Goal: Complete application form

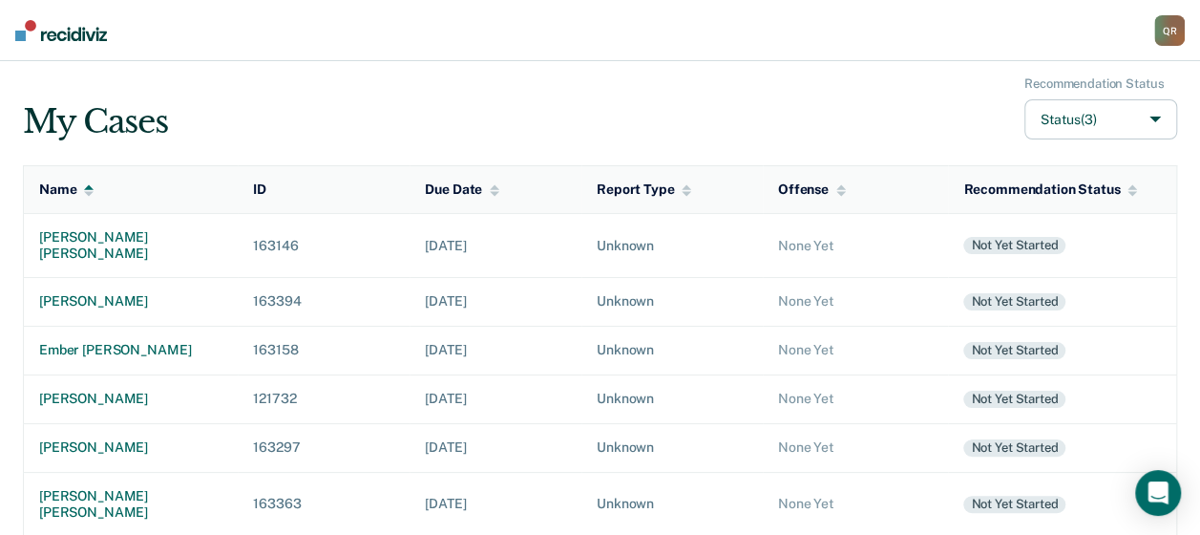
scroll to position [349, 0]
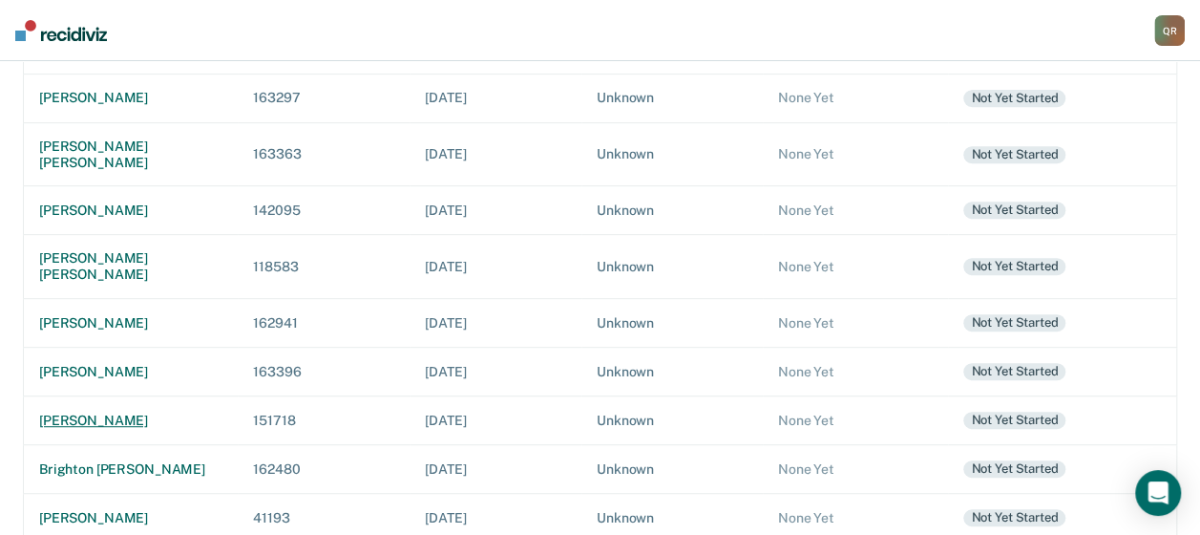
click at [147, 412] on div "[PERSON_NAME]" at bounding box center [130, 420] width 183 height 16
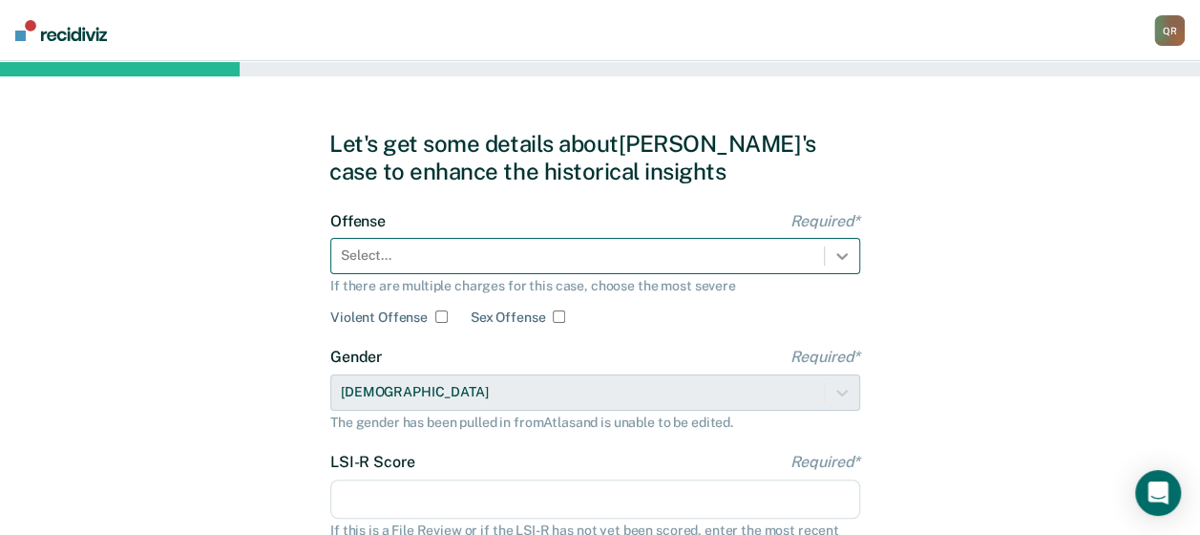
click at [840, 248] on div "Select..." at bounding box center [595, 256] width 530 height 36
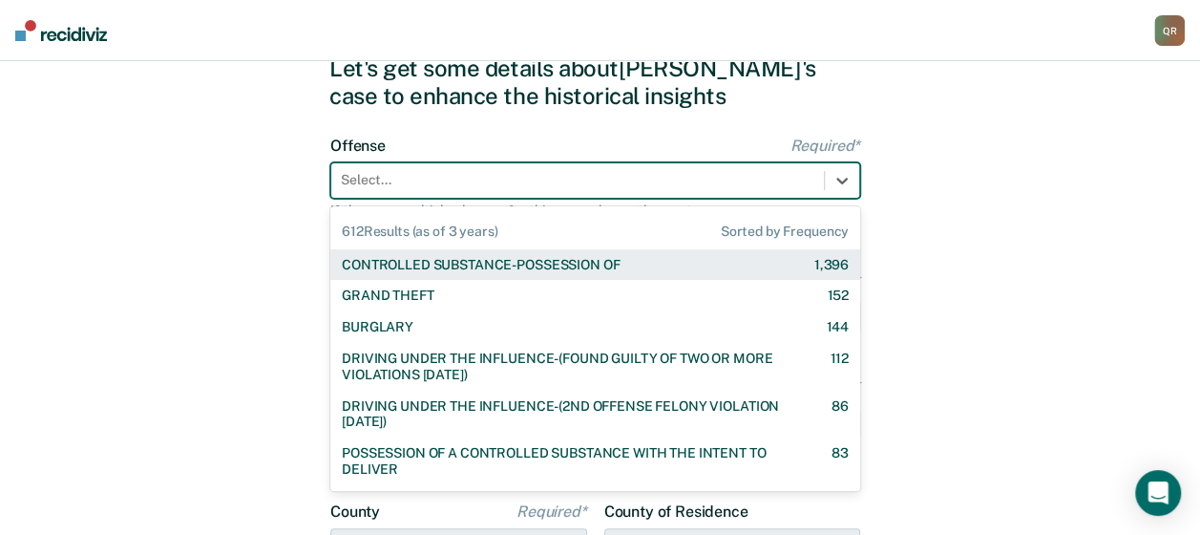
scroll to position [79, 0]
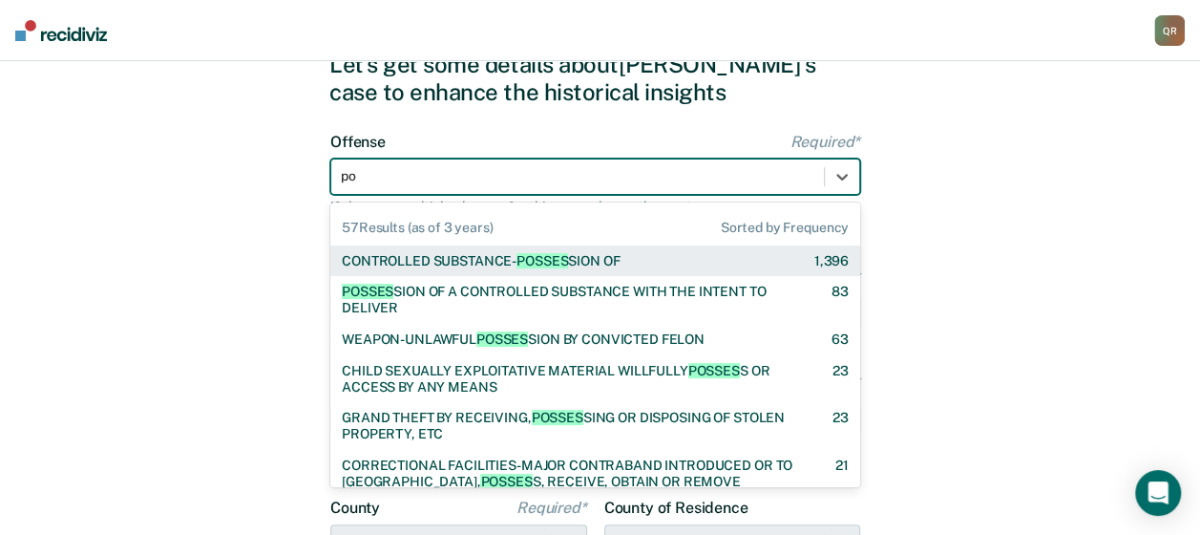
type input "p"
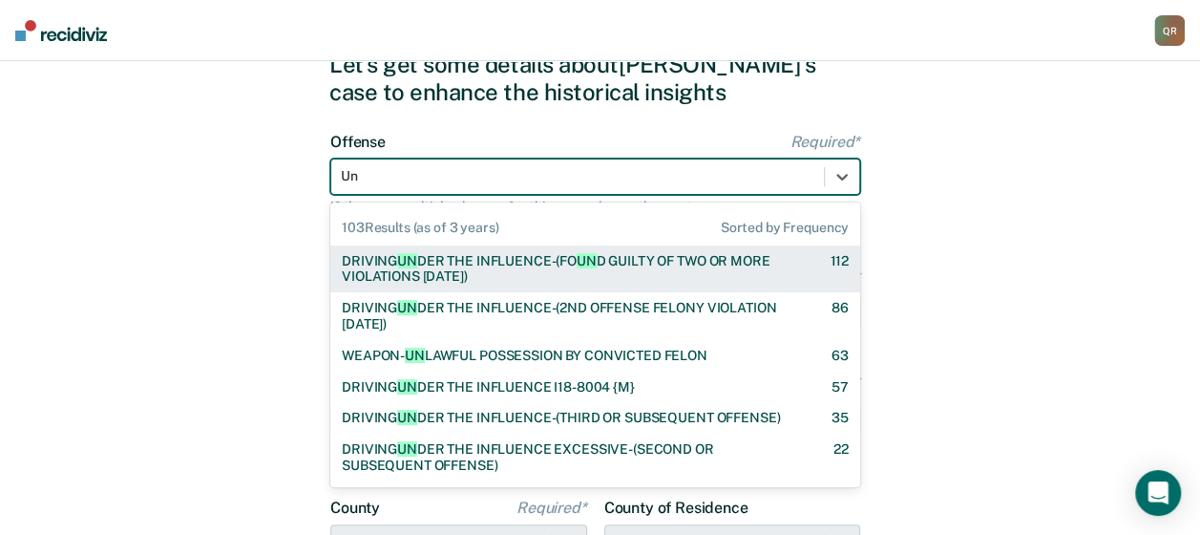
type input "U"
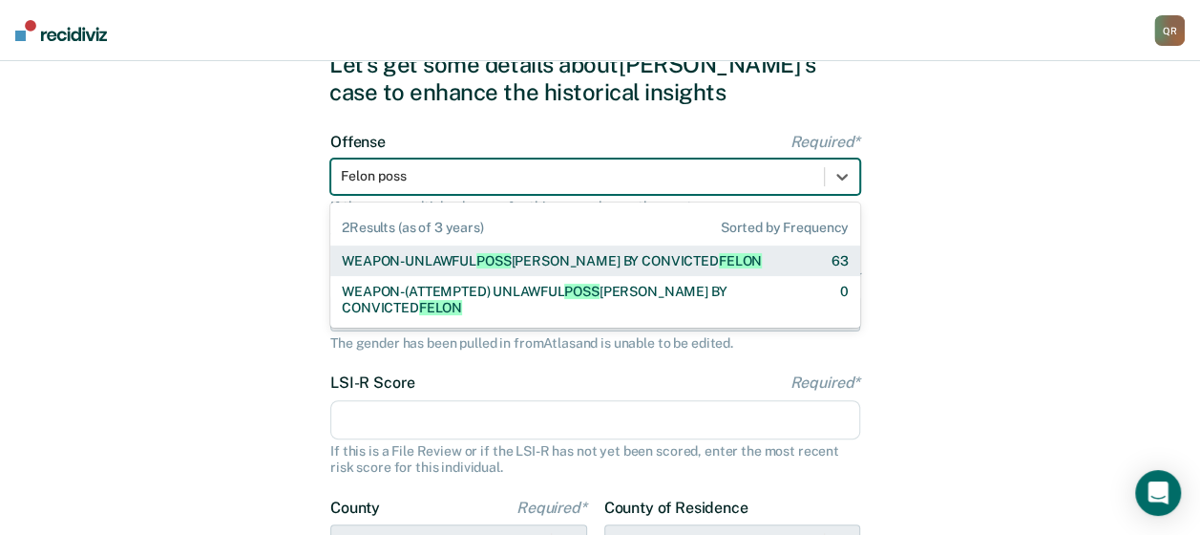
type input "Felon posse"
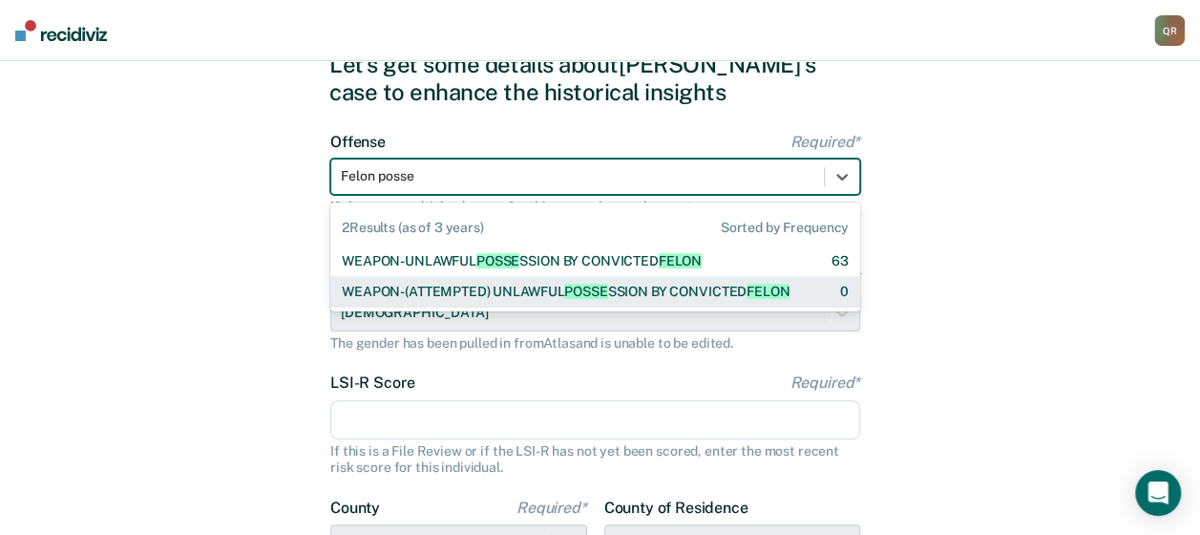
click at [674, 294] on div "WEAPON-(ATTEMPTED) UNLAWFUL POSSE SSION BY CONVICTED [PERSON_NAME]" at bounding box center [566, 292] width 448 height 16
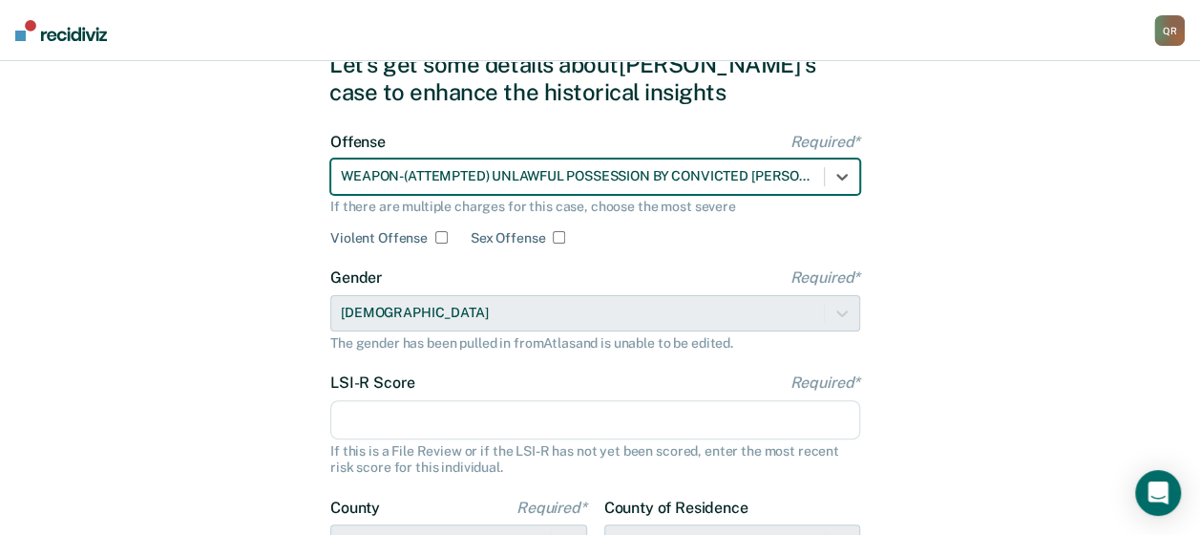
drag, startPoint x: 357, startPoint y: 414, endPoint x: 535, endPoint y: 432, distance: 178.4
click at [356, 414] on input "LSI-R Score Required*" at bounding box center [595, 420] width 530 height 40
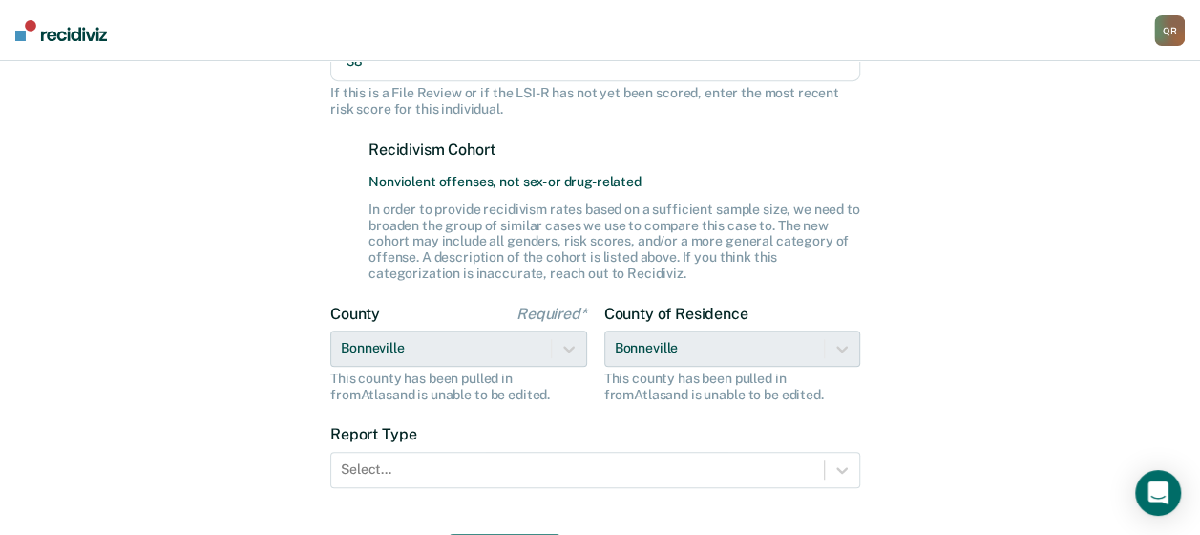
scroll to position [550, 0]
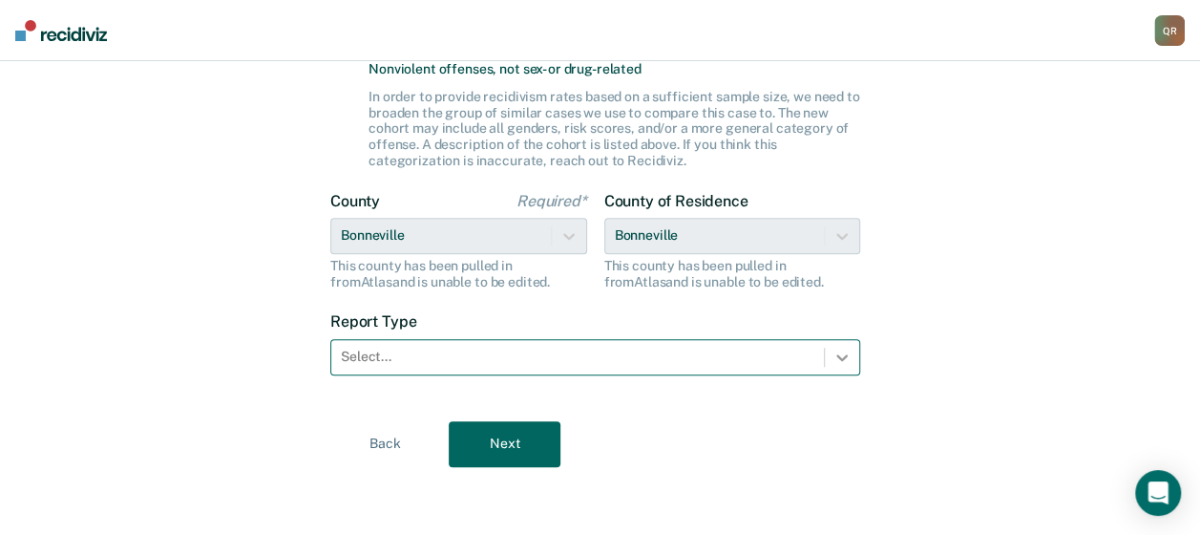
type input "38"
click at [846, 357] on icon at bounding box center [842, 357] width 19 height 19
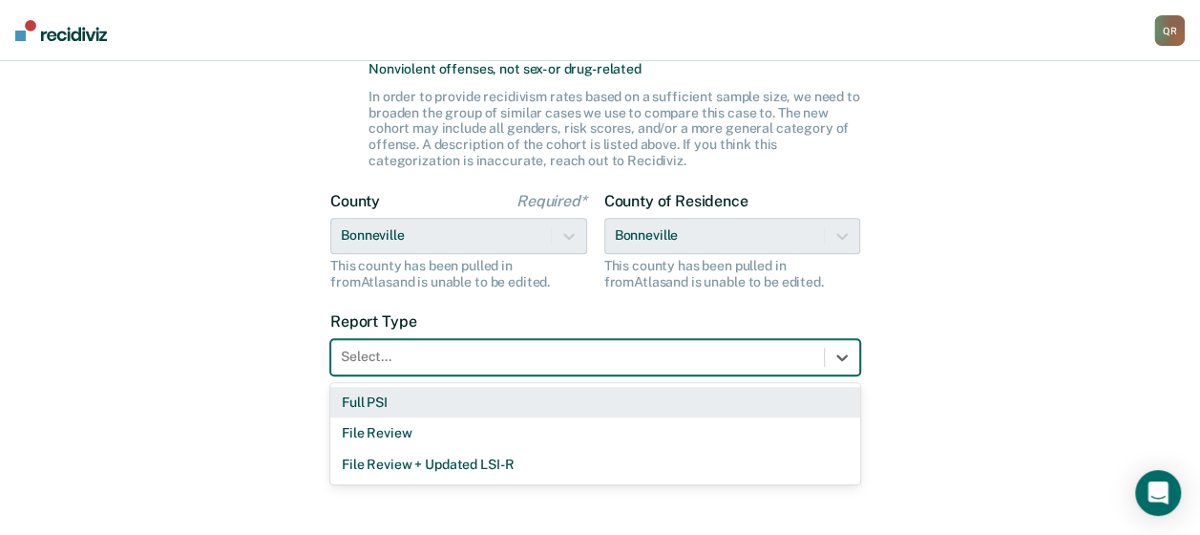
click at [398, 403] on div "Full PSI" at bounding box center [595, 403] width 530 height 32
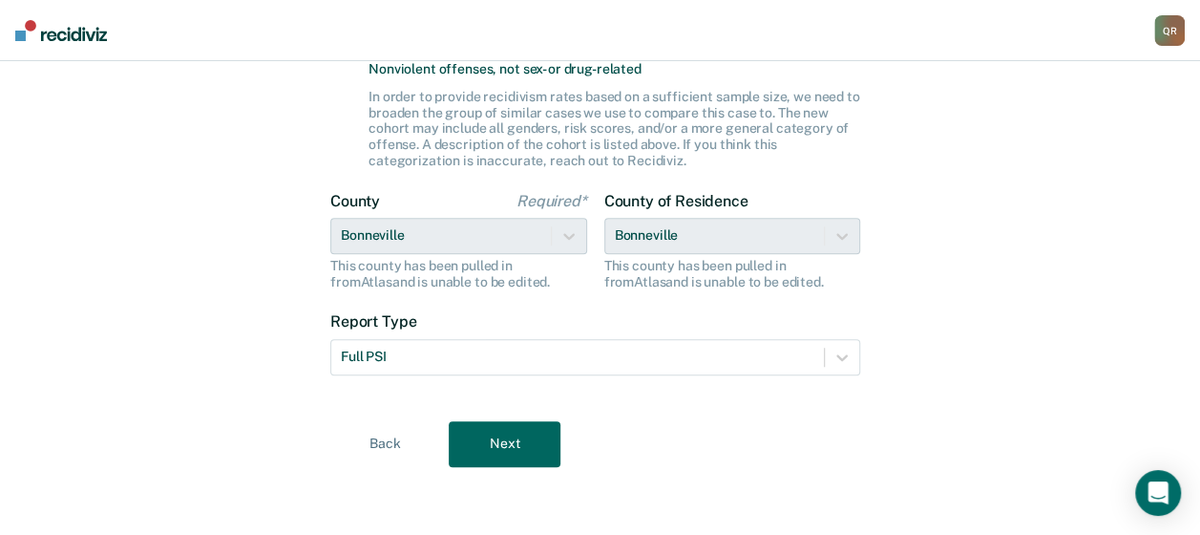
click at [523, 441] on button "Next" at bounding box center [505, 444] width 112 height 46
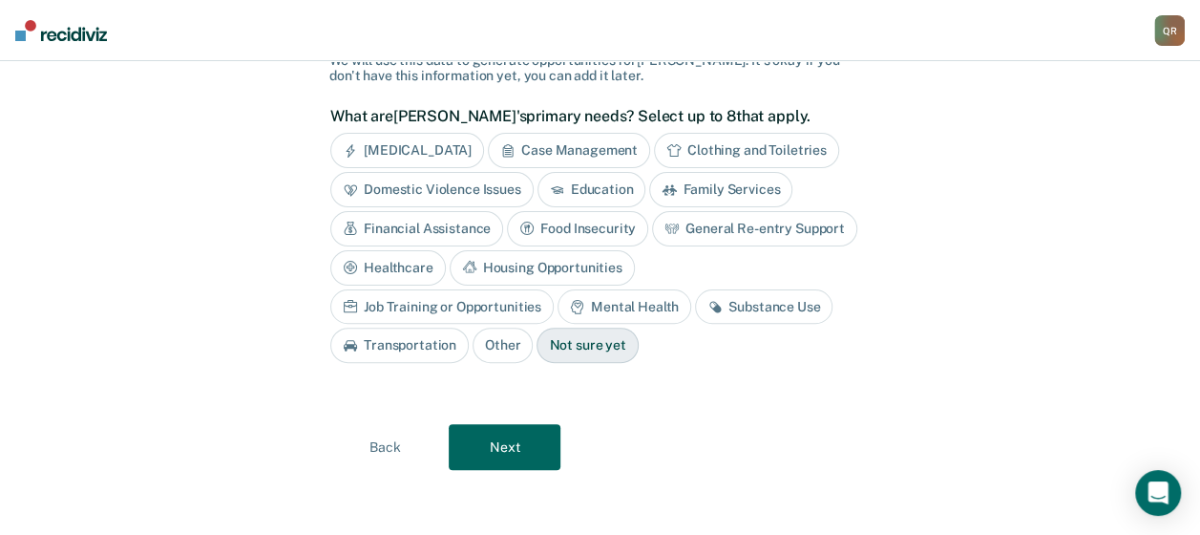
click at [590, 152] on div "Case Management" at bounding box center [569, 150] width 162 height 35
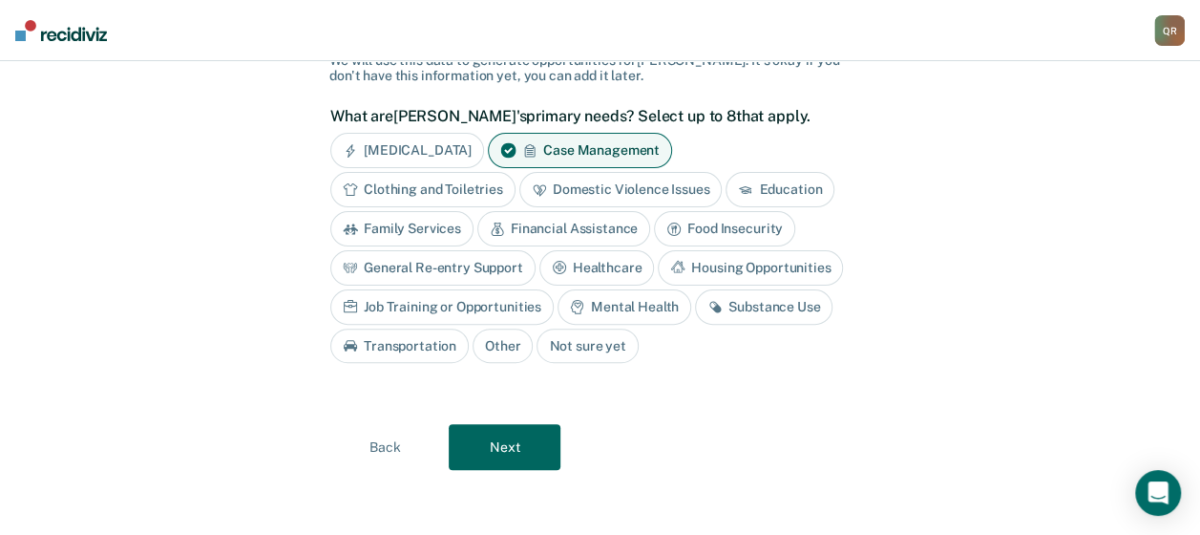
click at [622, 296] on div "Mental Health" at bounding box center [625, 306] width 134 height 35
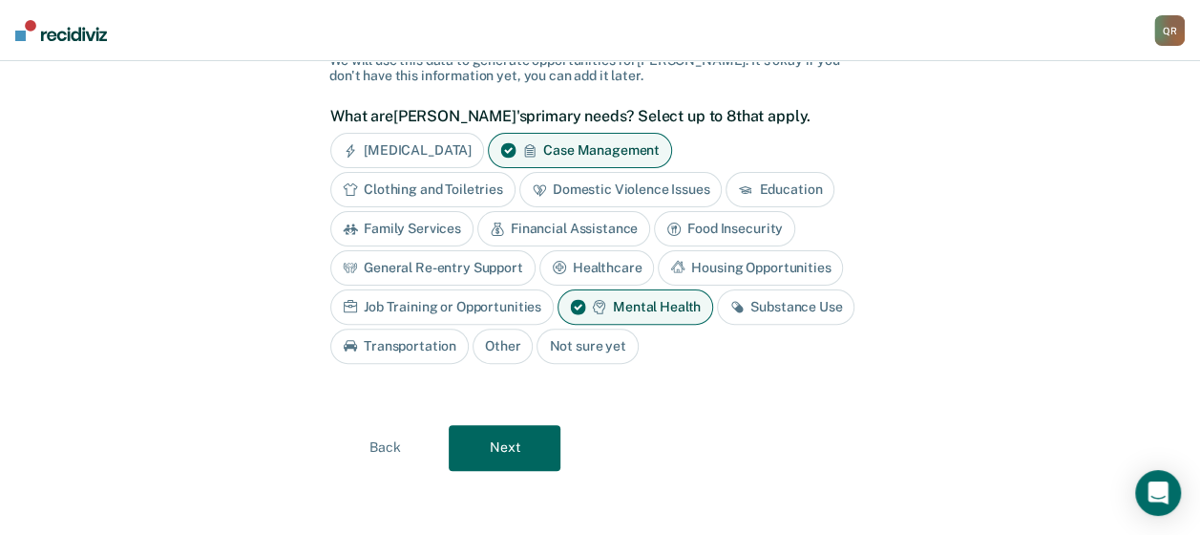
click at [768, 297] on div "Substance Use" at bounding box center [785, 306] width 137 height 35
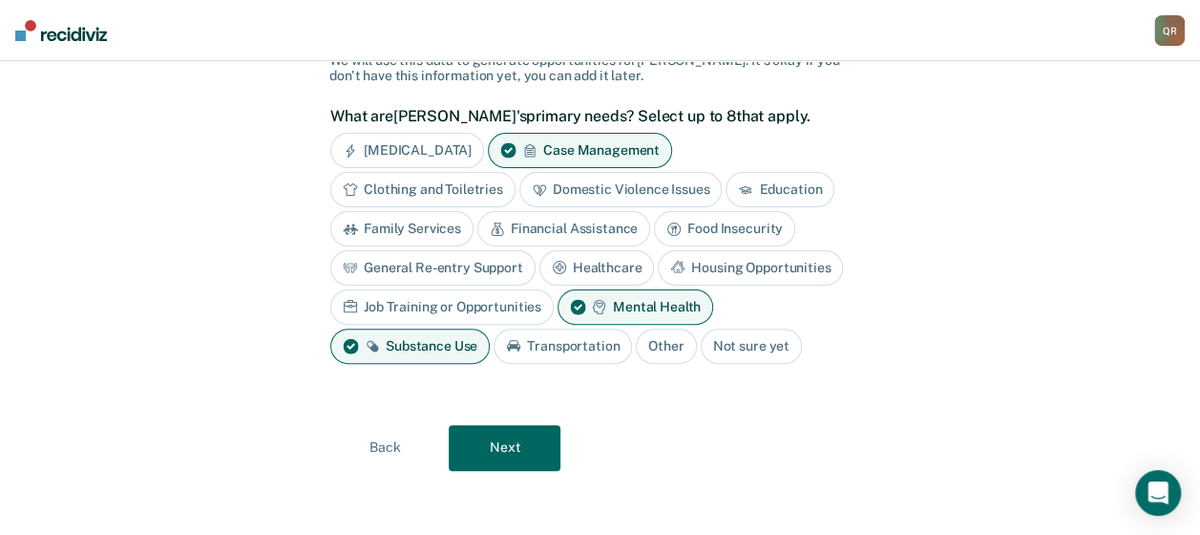
click at [450, 306] on div "Job Training or Opportunities" at bounding box center [441, 306] width 223 height 35
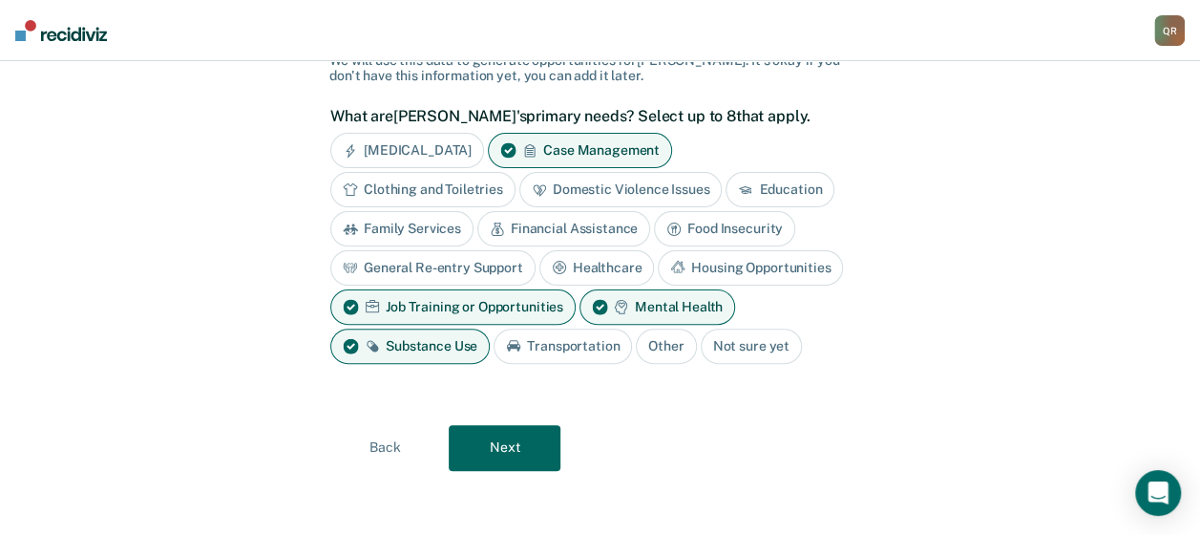
click at [498, 437] on button "Next" at bounding box center [505, 448] width 112 height 46
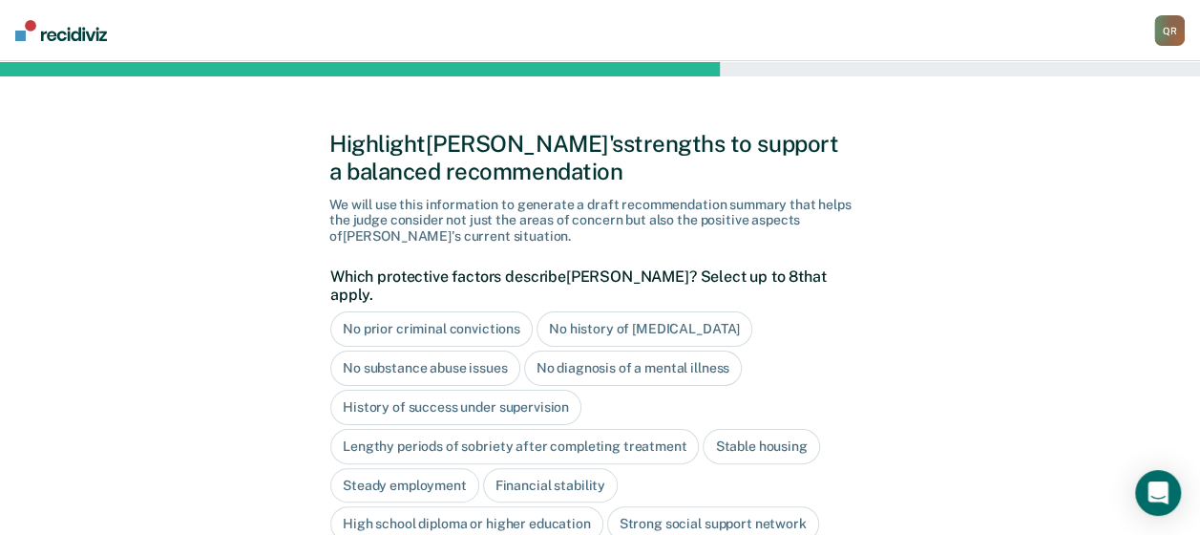
scroll to position [275, 0]
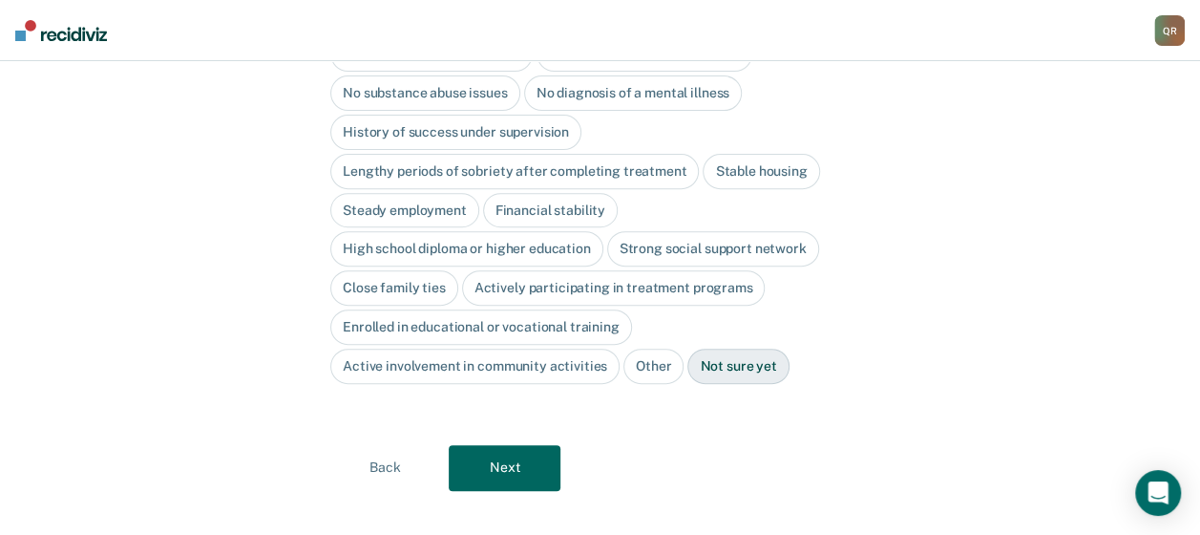
click at [760, 154] on div "Stable housing" at bounding box center [761, 171] width 116 height 35
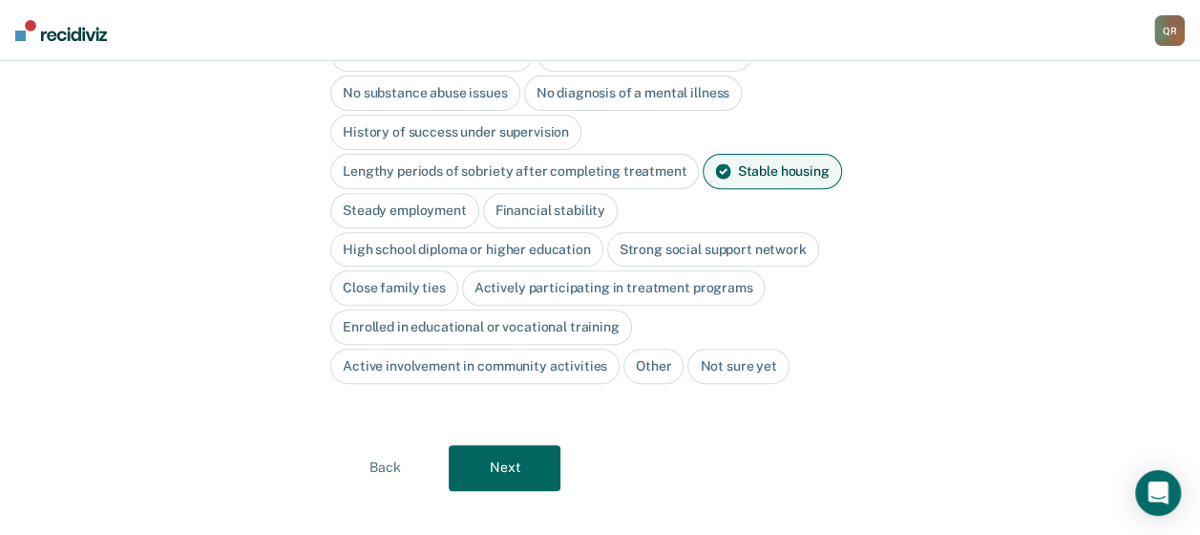
click at [489, 232] on div "High school diploma or higher education" at bounding box center [466, 249] width 273 height 35
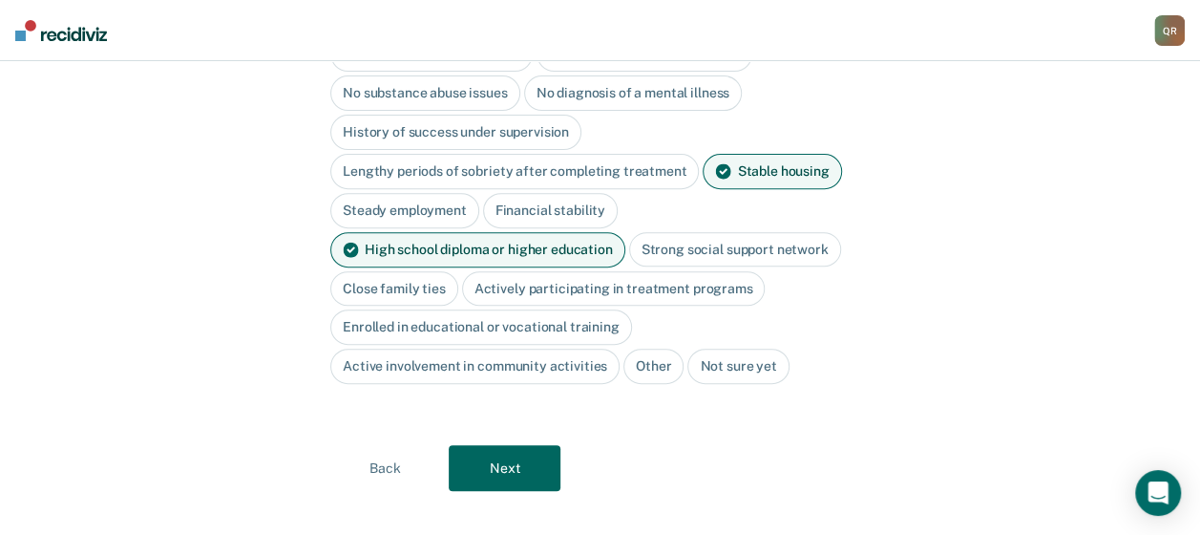
click at [527, 449] on button "Next" at bounding box center [505, 468] width 112 height 46
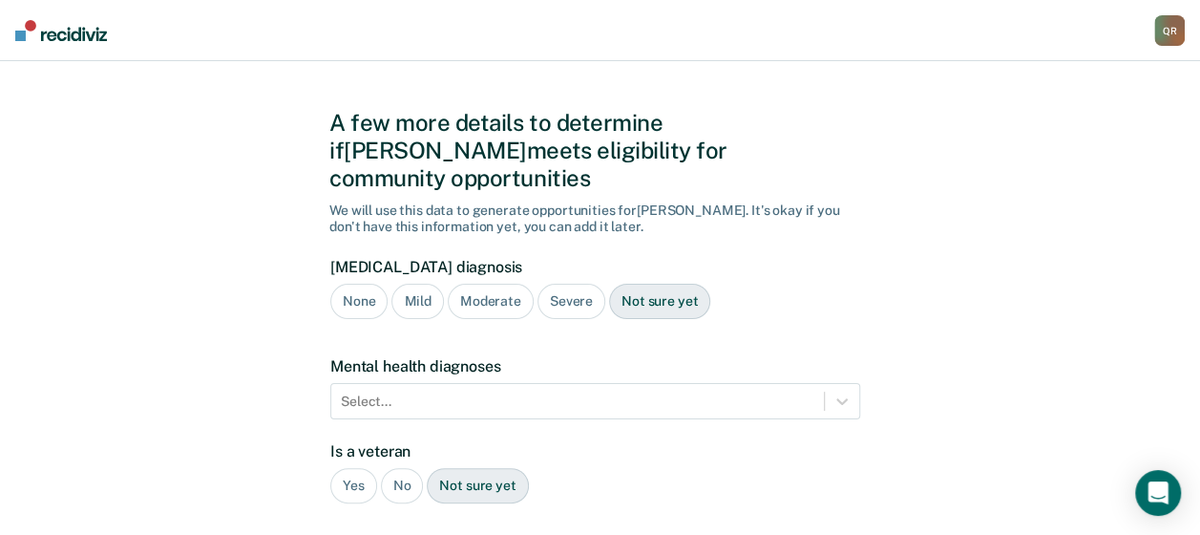
scroll to position [0, 0]
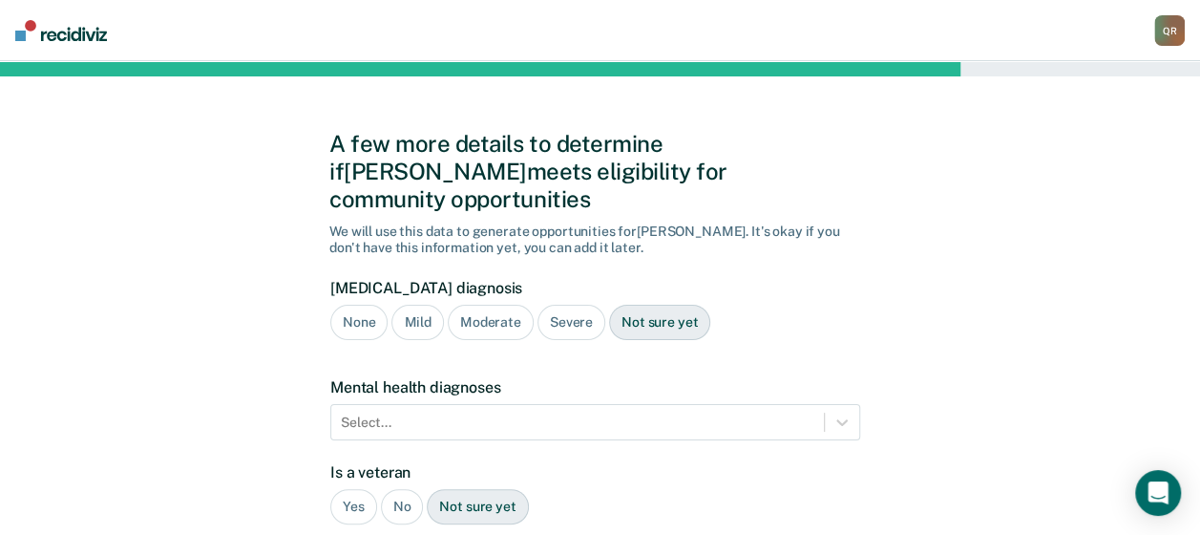
click at [497, 305] on div "Moderate" at bounding box center [491, 322] width 86 height 35
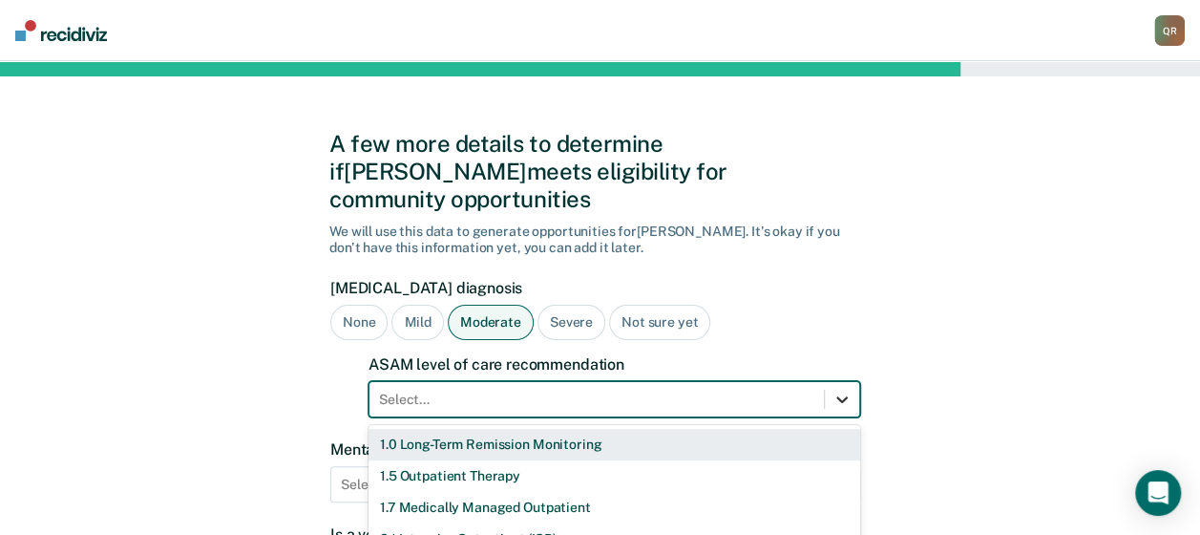
drag, startPoint x: 848, startPoint y: 367, endPoint x: 834, endPoint y: 400, distance: 36.0
click at [848, 381] on div "11 results available. Use Up and Down to choose options, press Enter to select …" at bounding box center [615, 399] width 492 height 36
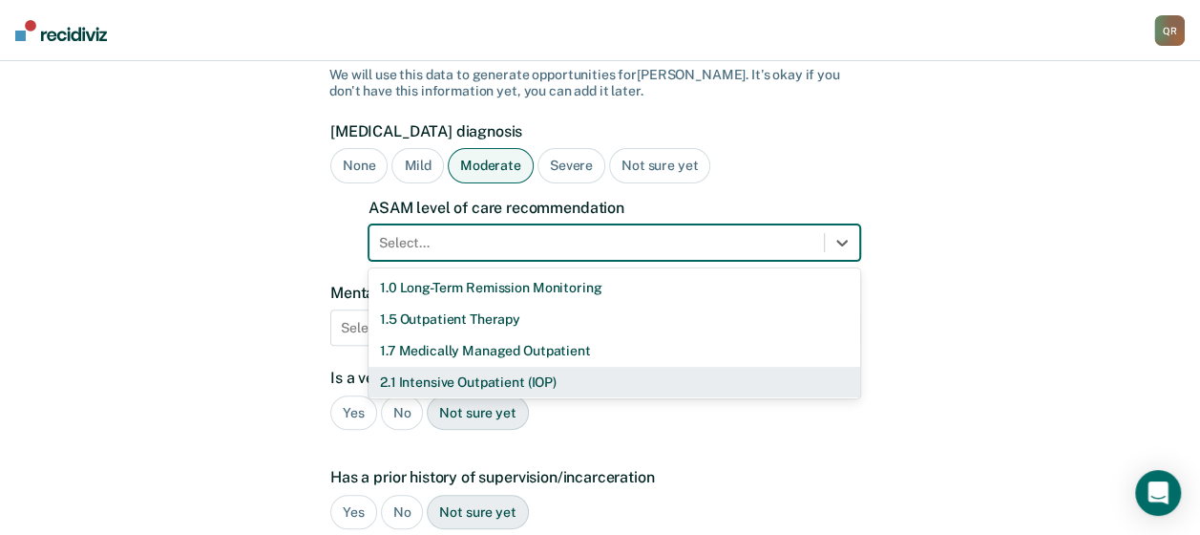
click at [511, 367] on div "2.1 Intensive Outpatient (IOP)" at bounding box center [615, 383] width 492 height 32
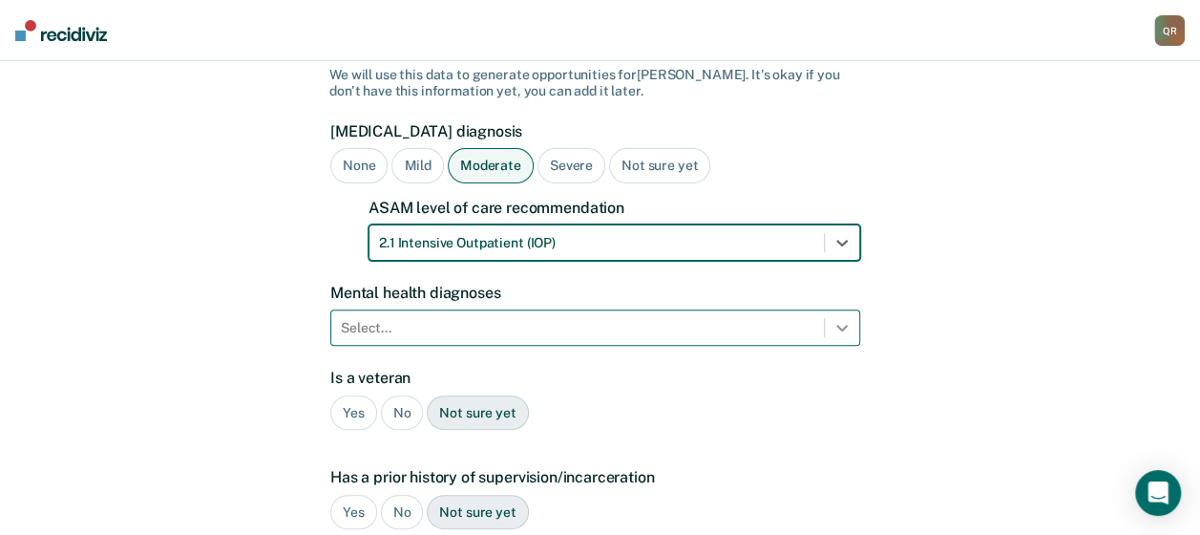
click at [836, 309] on div "Select..." at bounding box center [595, 327] width 530 height 36
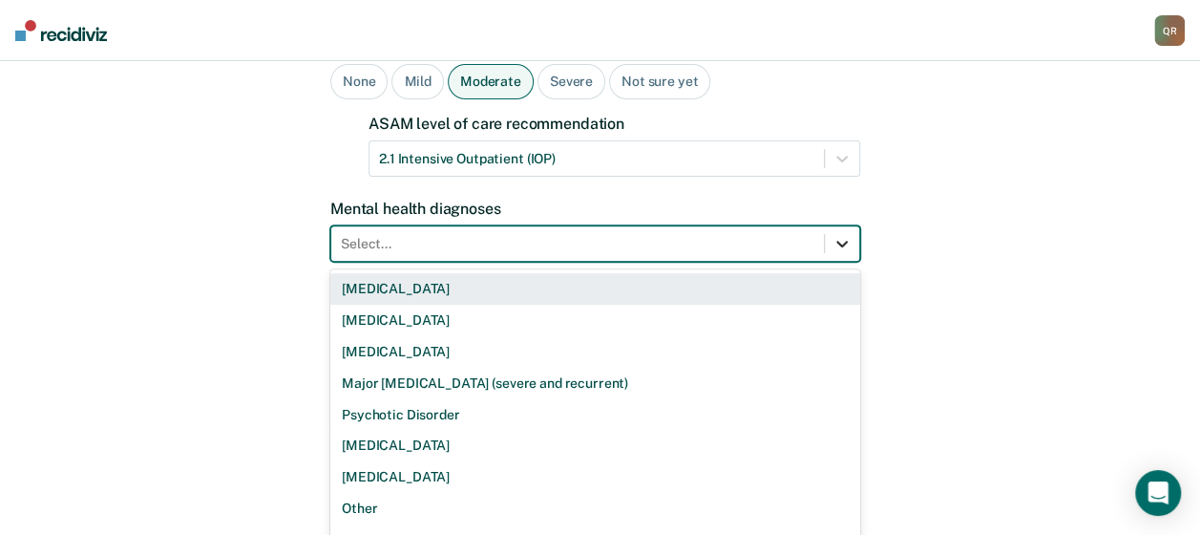
click at [834, 234] on icon at bounding box center [842, 243] width 19 height 19
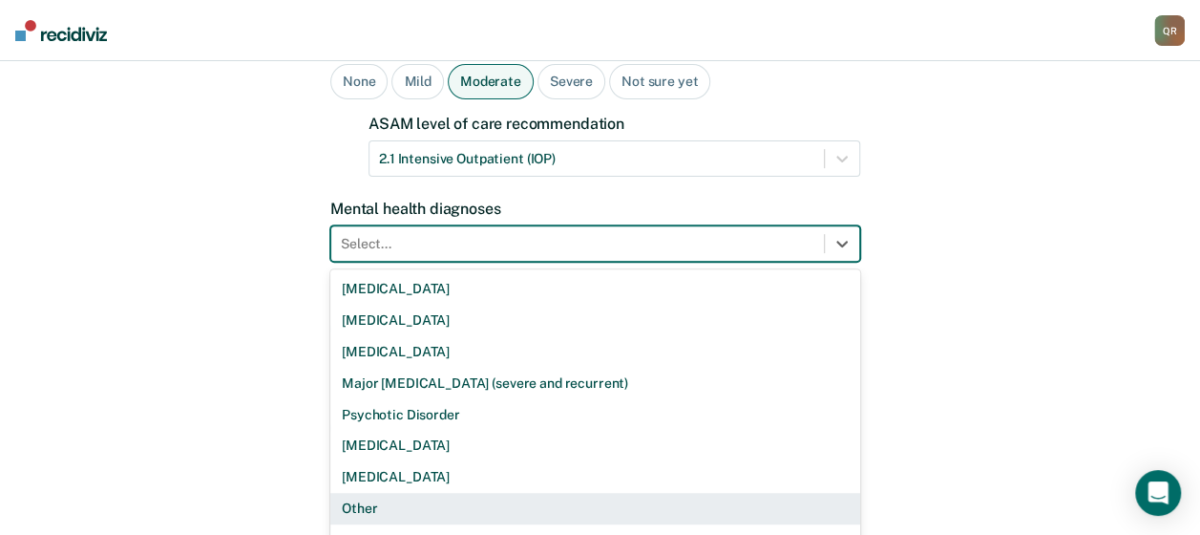
click at [378, 493] on div "Other" at bounding box center [595, 509] width 530 height 32
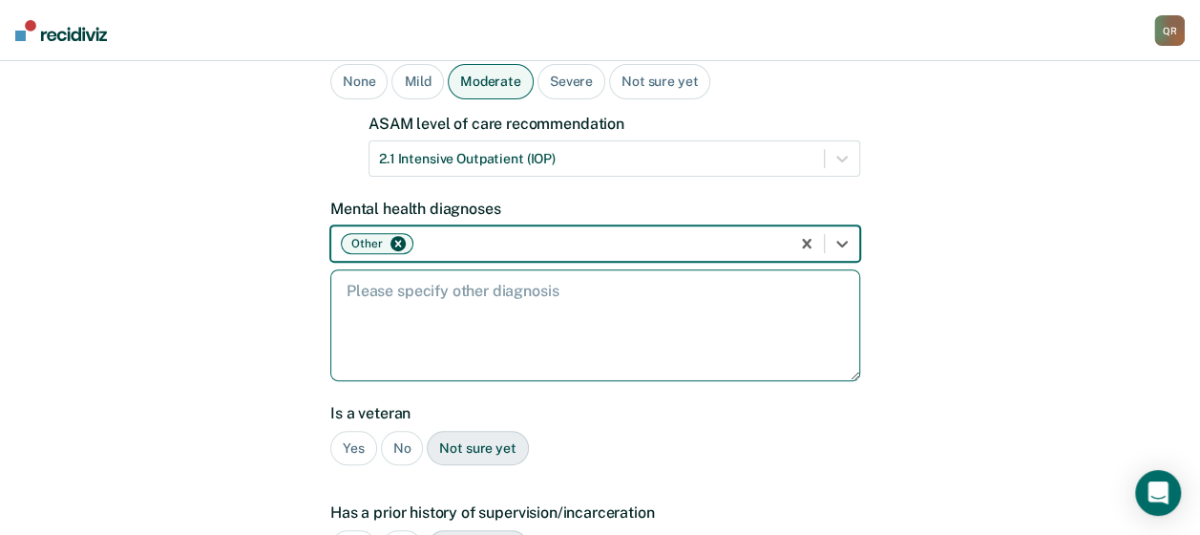
click at [367, 269] on textarea at bounding box center [595, 325] width 530 height 112
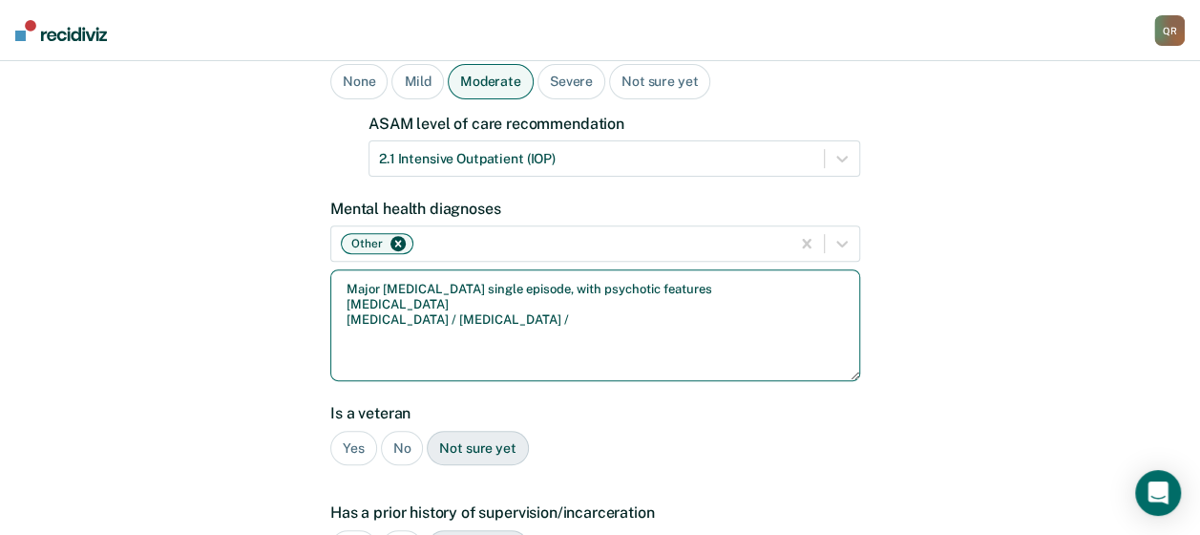
type textarea "Major [MEDICAL_DATA] single episode, with psychotic features [MEDICAL_DATA] [ME…"
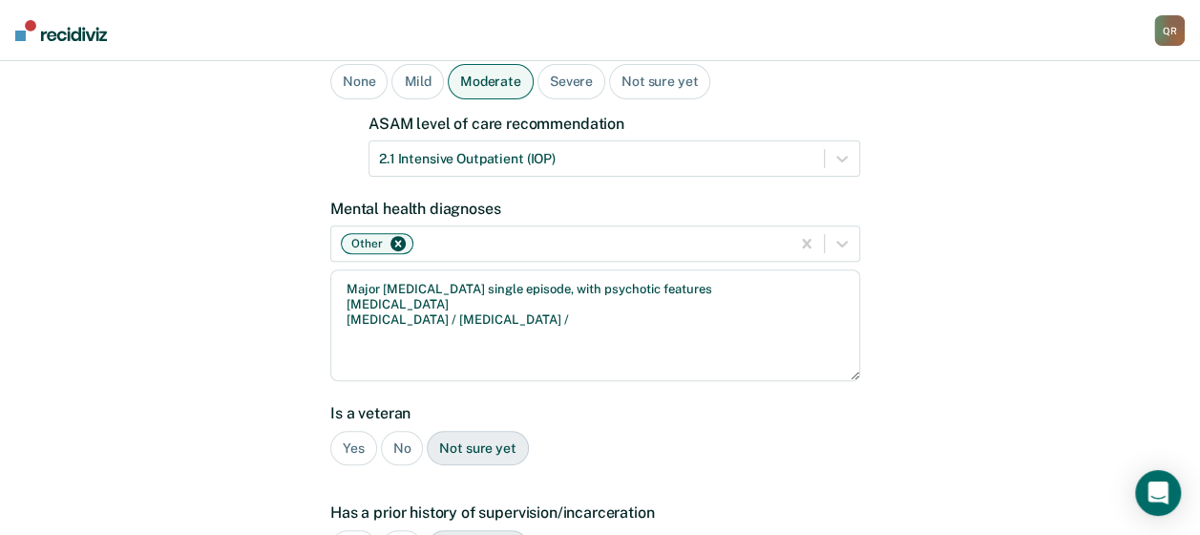
click at [411, 431] on div "No" at bounding box center [402, 448] width 43 height 35
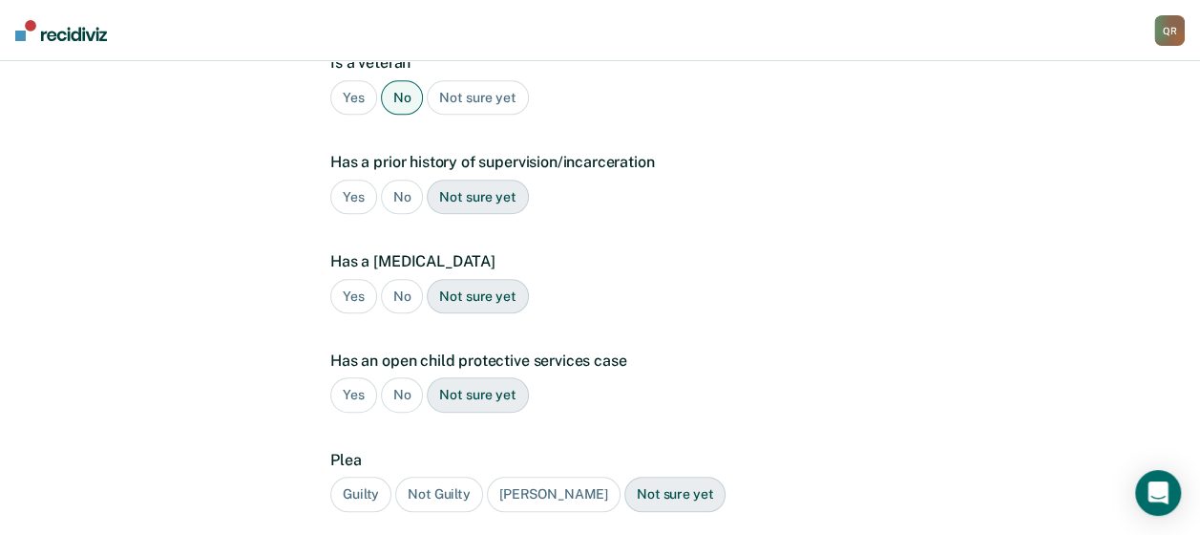
click at [354, 179] on div "Yes" at bounding box center [353, 196] width 47 height 35
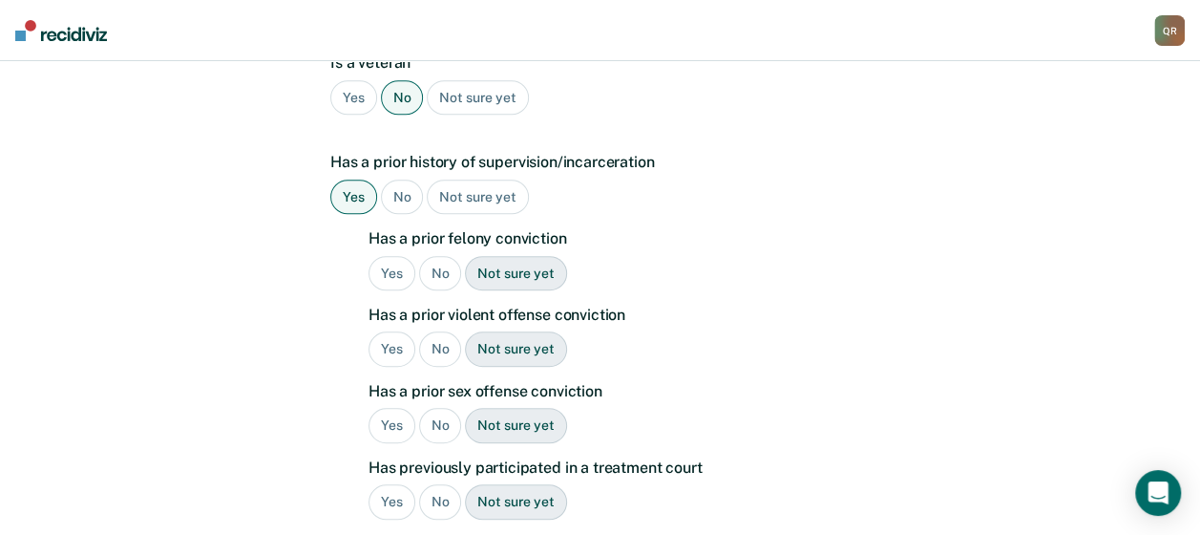
click at [390, 256] on div "Yes" at bounding box center [392, 273] width 47 height 35
click at [386, 331] on div "Yes" at bounding box center [392, 348] width 47 height 35
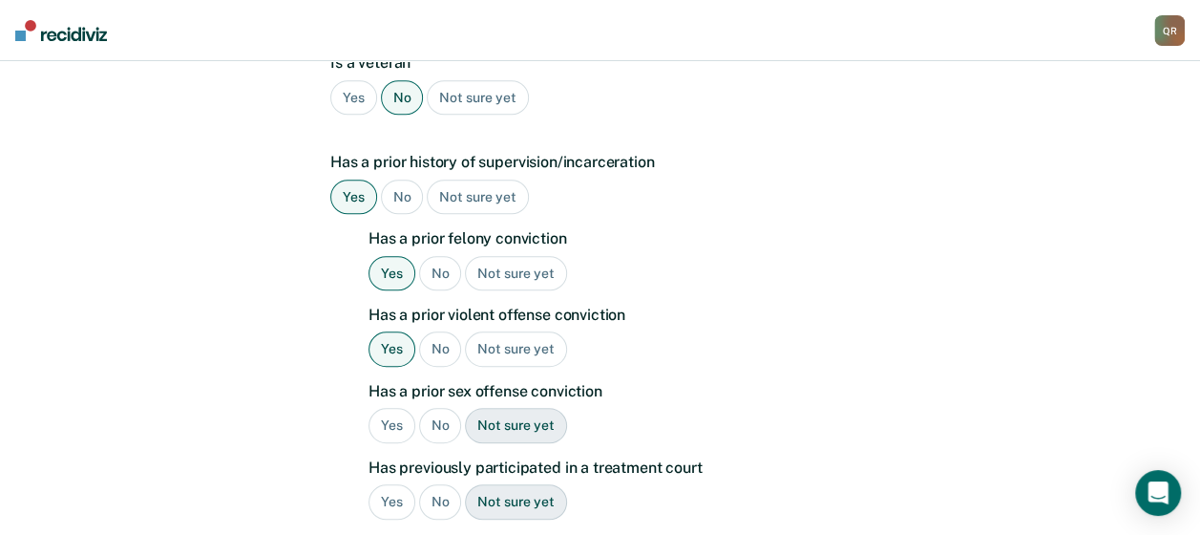
drag, startPoint x: 432, startPoint y: 398, endPoint x: 486, endPoint y: 406, distance: 55.0
click at [432, 408] on div "No" at bounding box center [440, 425] width 43 height 35
drag, startPoint x: 440, startPoint y: 469, endPoint x: 582, endPoint y: 400, distance: 158.0
click at [441, 484] on div "No" at bounding box center [440, 501] width 43 height 35
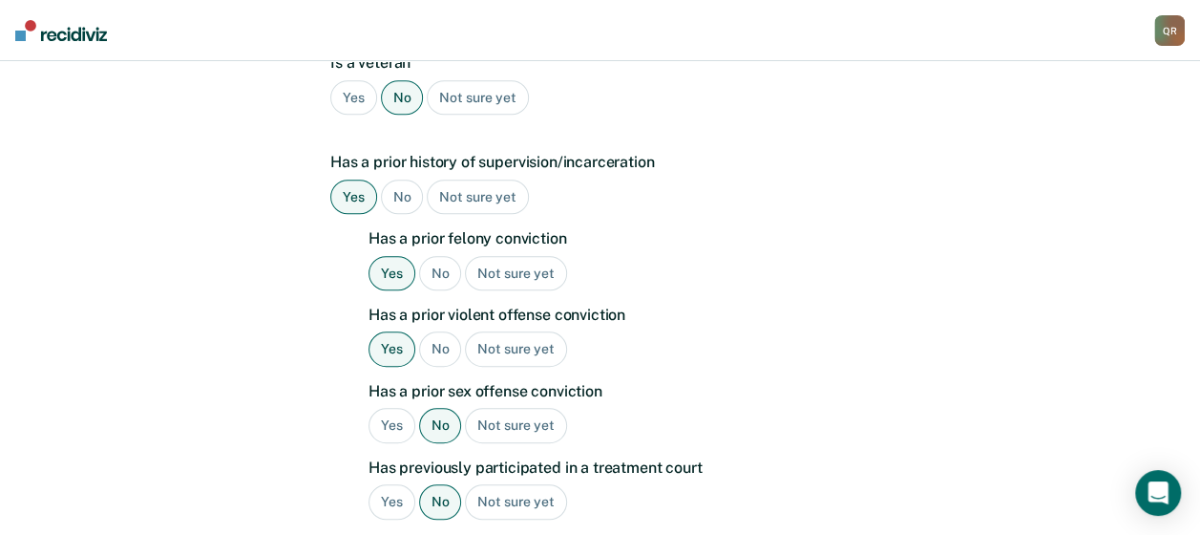
scroll to position [941, 0]
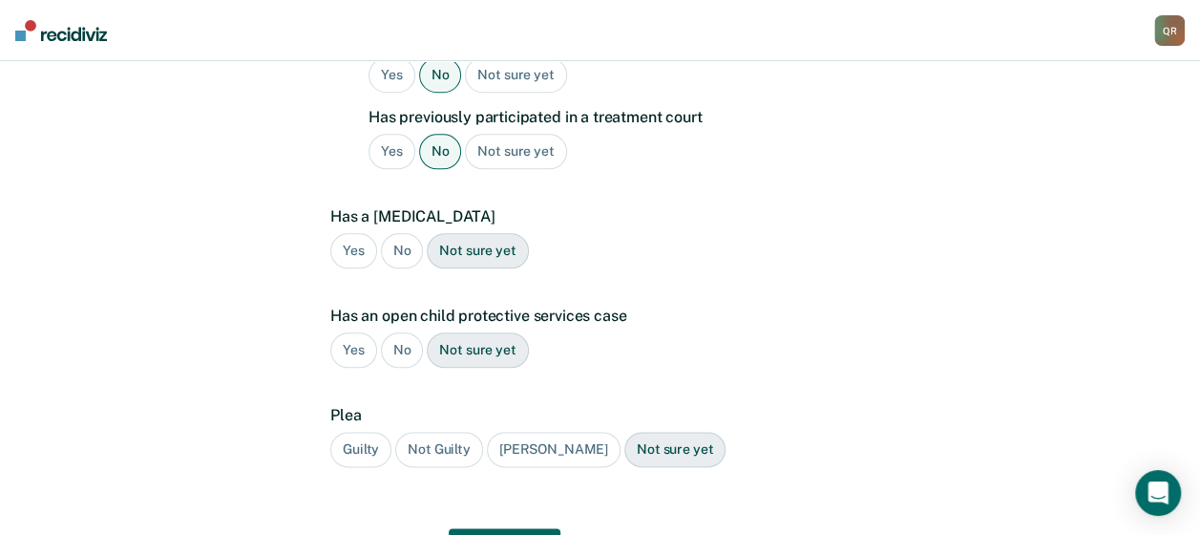
click at [397, 233] on div "No" at bounding box center [402, 250] width 43 height 35
click at [346, 332] on div "Yes" at bounding box center [353, 349] width 47 height 35
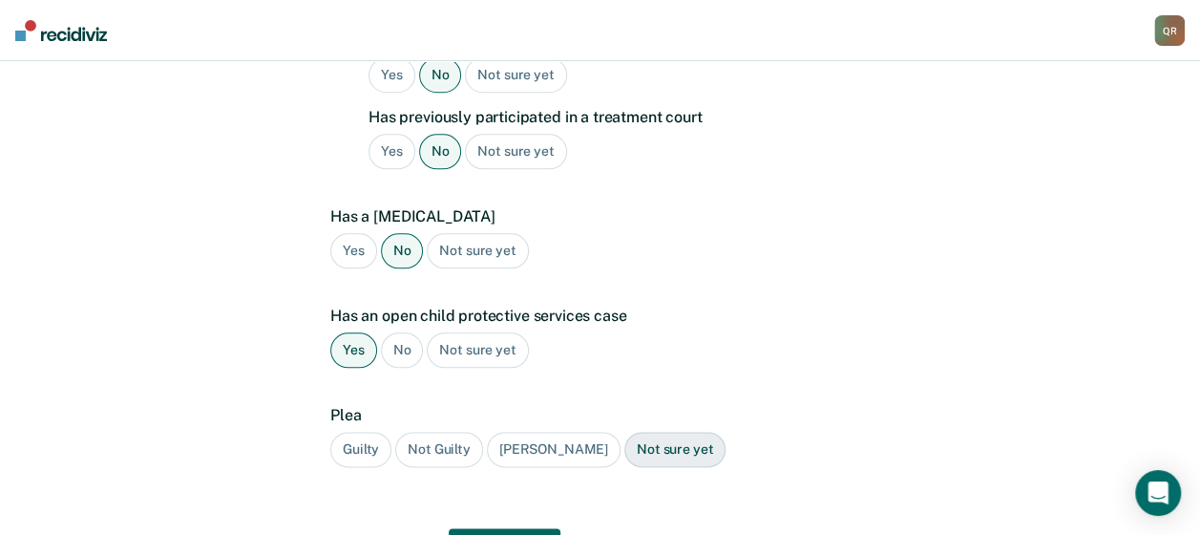
click at [359, 432] on div "Guilty" at bounding box center [360, 449] width 61 height 35
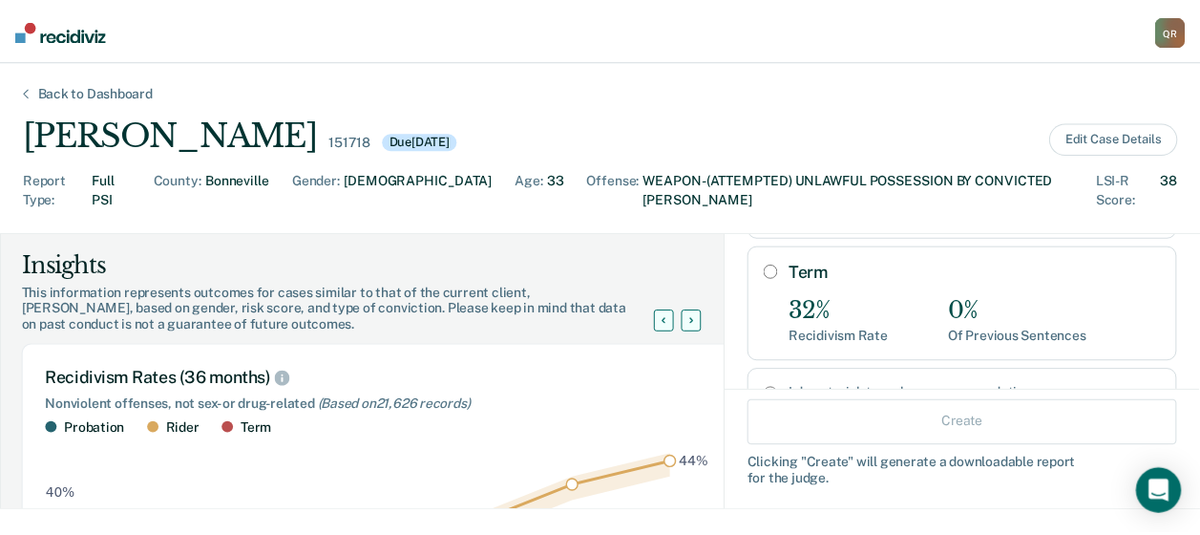
scroll to position [349, 0]
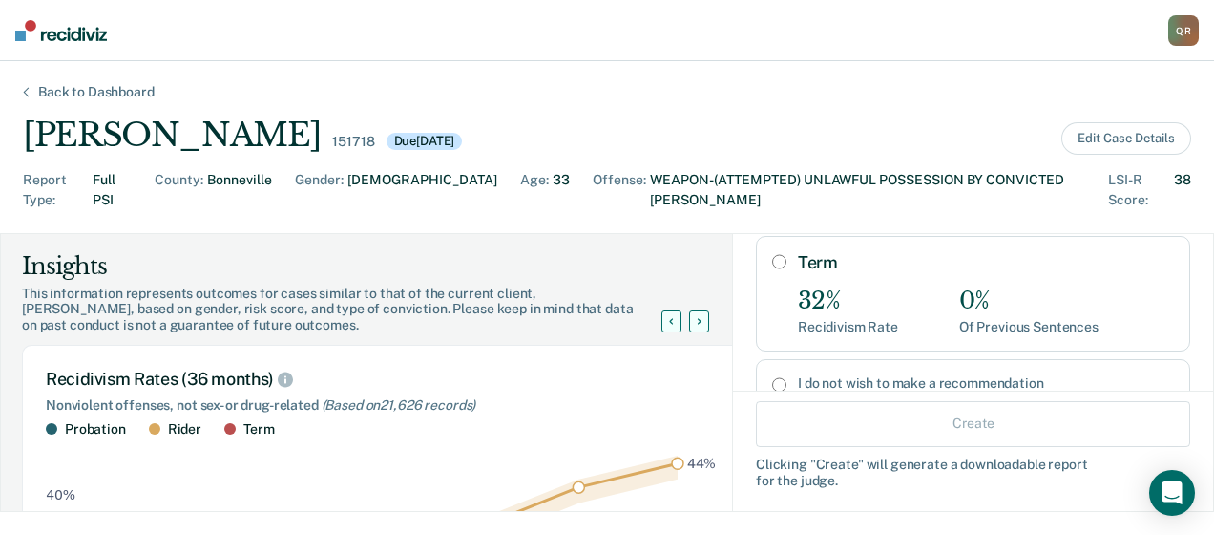
click at [772, 254] on input "Term" at bounding box center [779, 261] width 14 height 15
radio input "true"
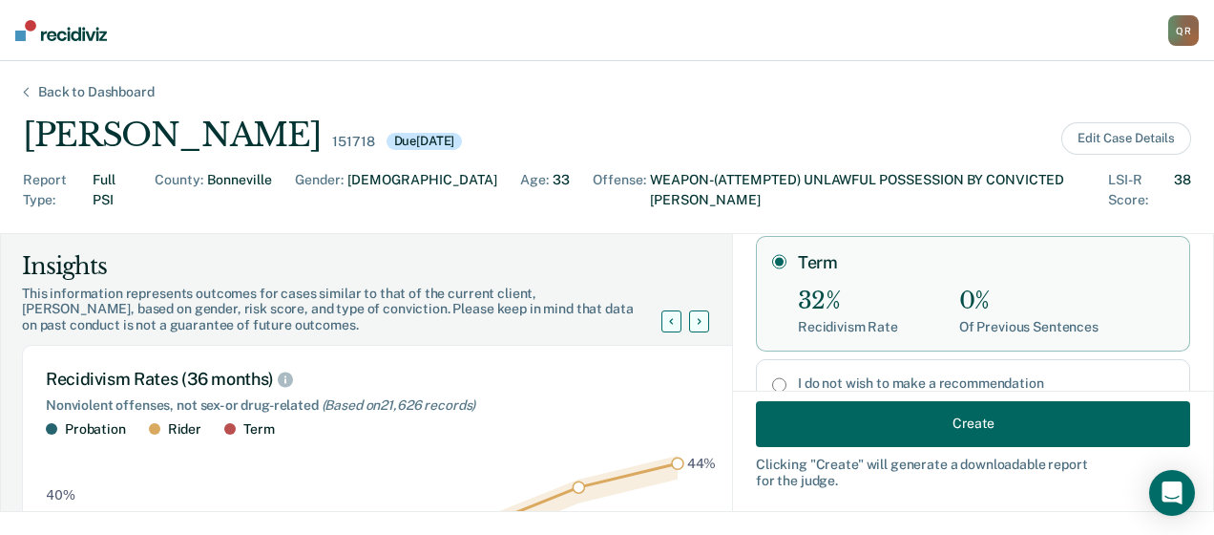
click at [914, 412] on button "Create" at bounding box center [973, 423] width 434 height 46
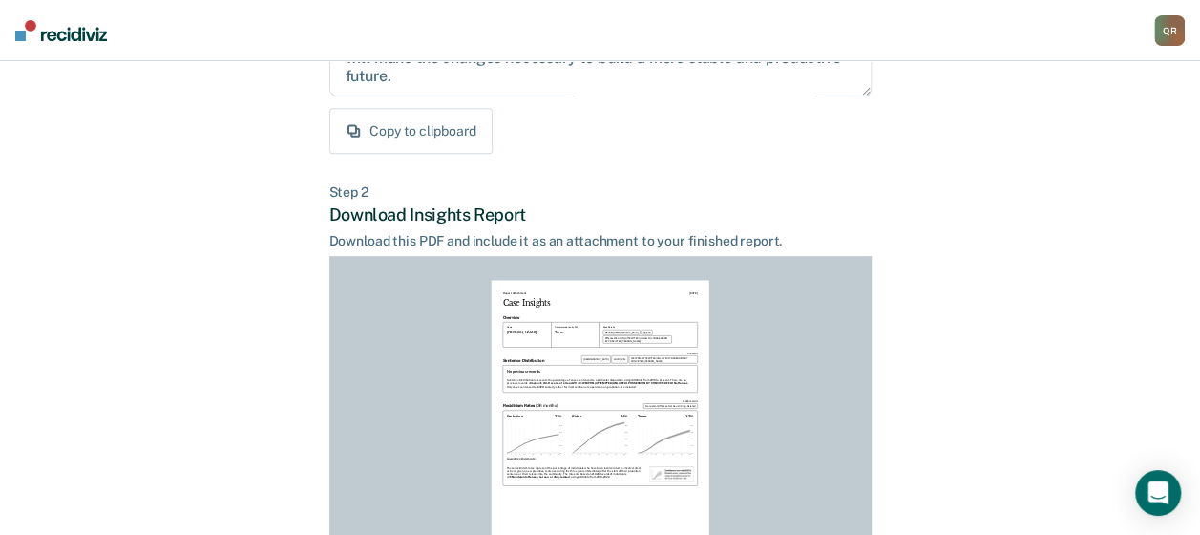
scroll to position [554, 0]
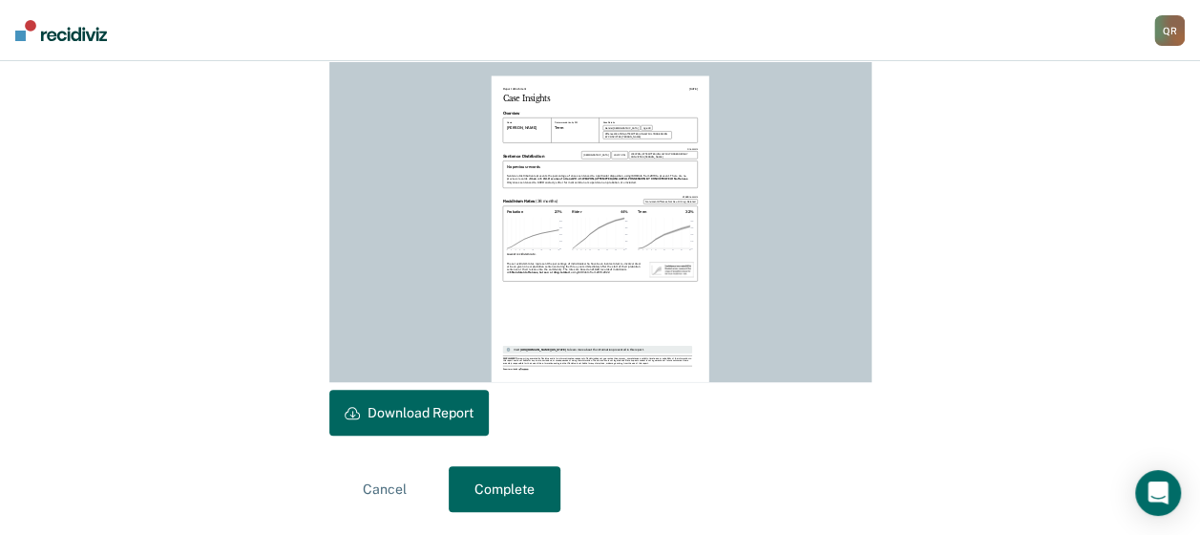
click at [411, 411] on button "Download Report" at bounding box center [408, 413] width 159 height 46
click at [512, 483] on button "Complete" at bounding box center [505, 489] width 112 height 46
